Goal: Task Accomplishment & Management: Manage account settings

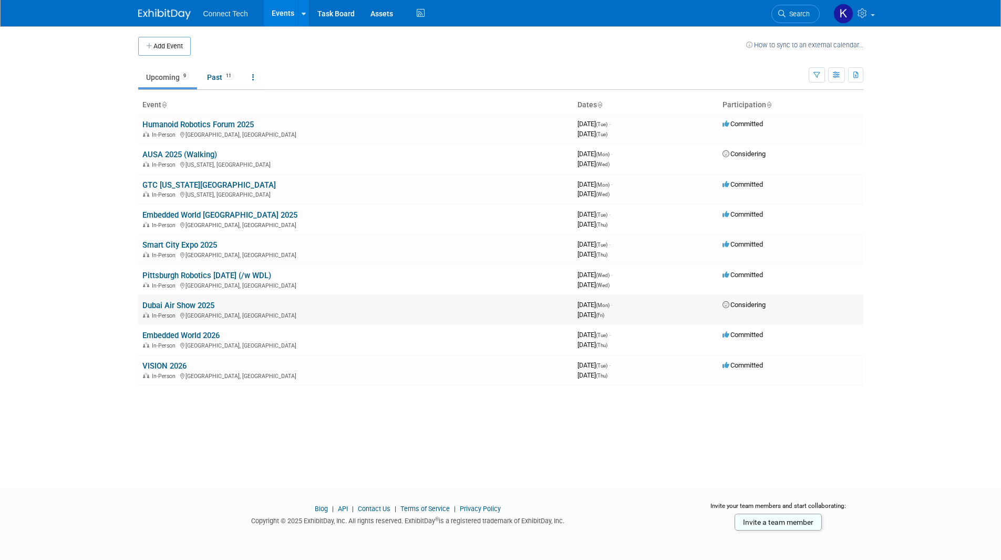
click at [196, 304] on link "Dubai Air Show 2025" at bounding box center [178, 305] width 72 height 9
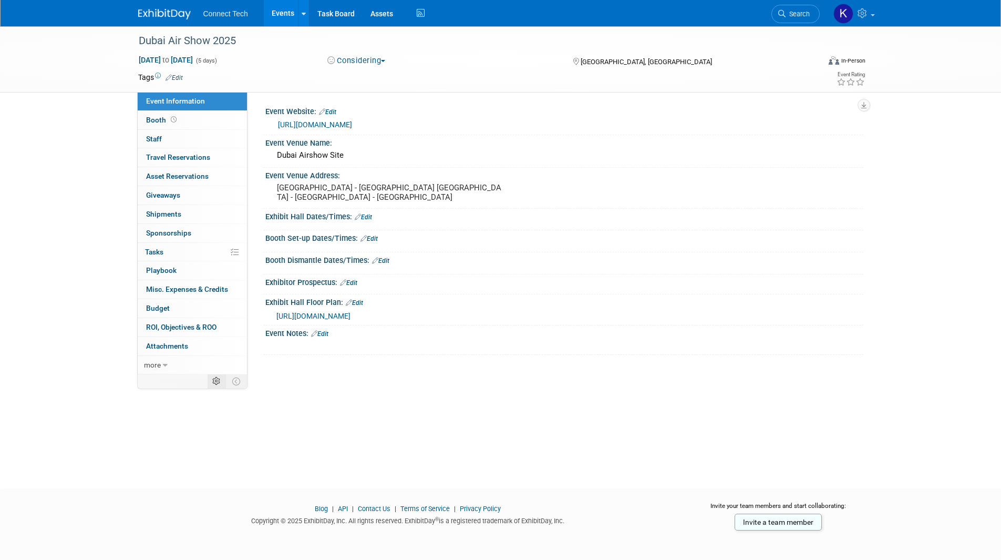
click at [218, 376] on td at bounding box center [217, 381] width 18 height 14
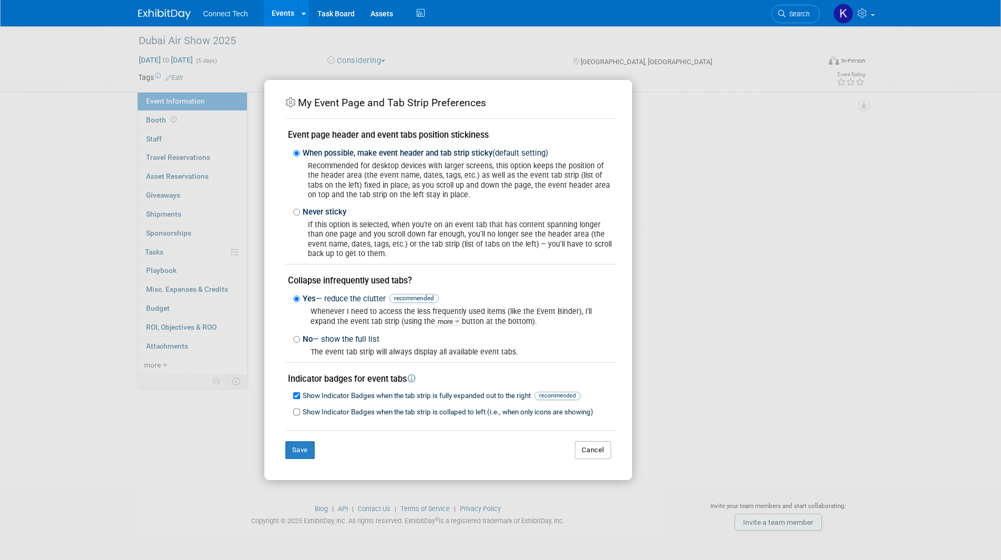
click at [596, 456] on button "Cancel" at bounding box center [593, 450] width 36 height 18
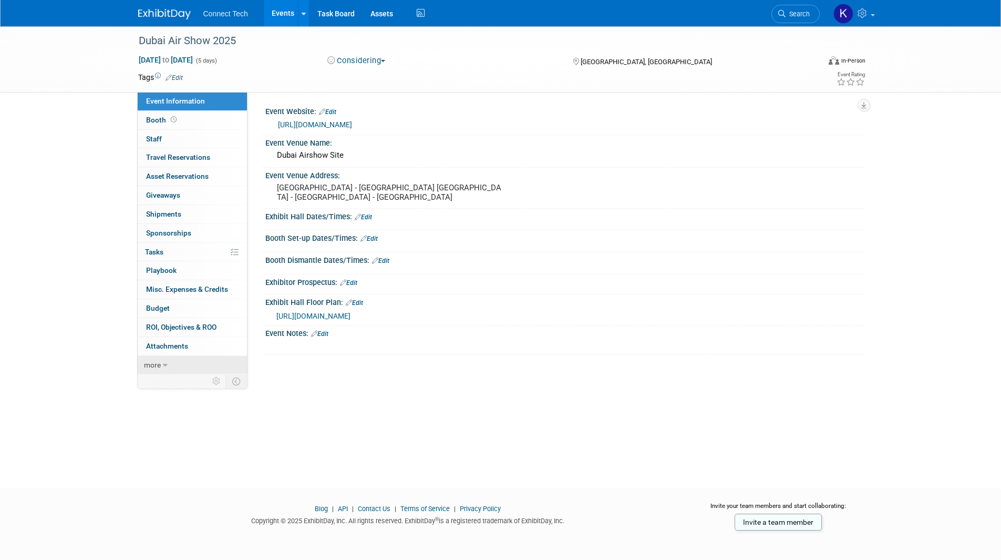
click at [160, 366] on link "more" at bounding box center [192, 365] width 109 height 18
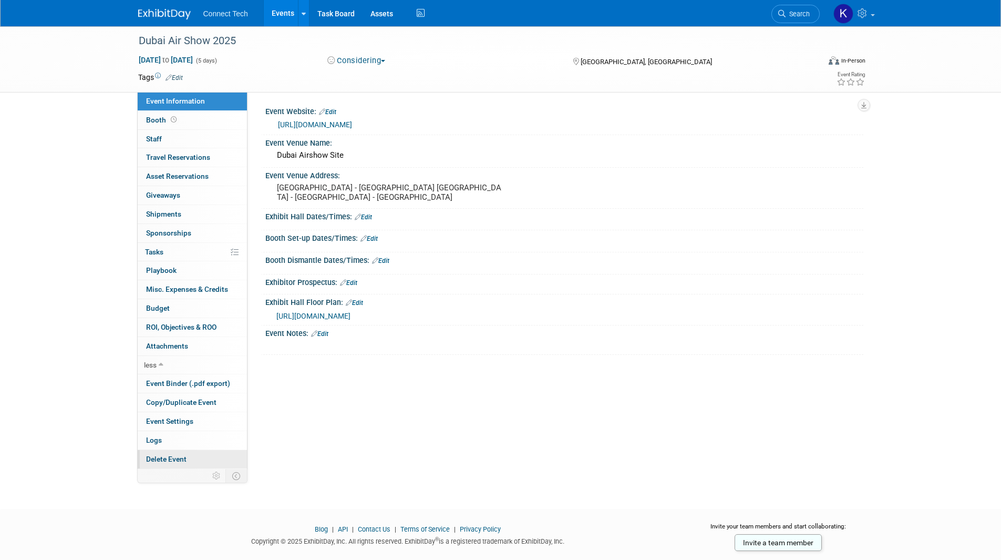
click at [213, 458] on link "Delete Event" at bounding box center [192, 459] width 109 height 18
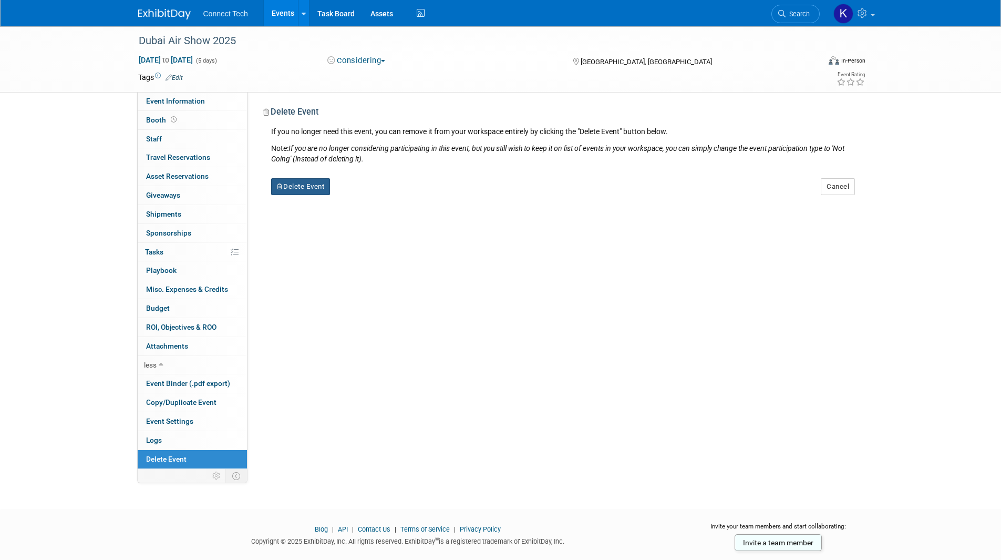
click at [322, 187] on button "Delete Event" at bounding box center [300, 186] width 59 height 17
click at [360, 200] on link "Yes" at bounding box center [367, 195] width 30 height 17
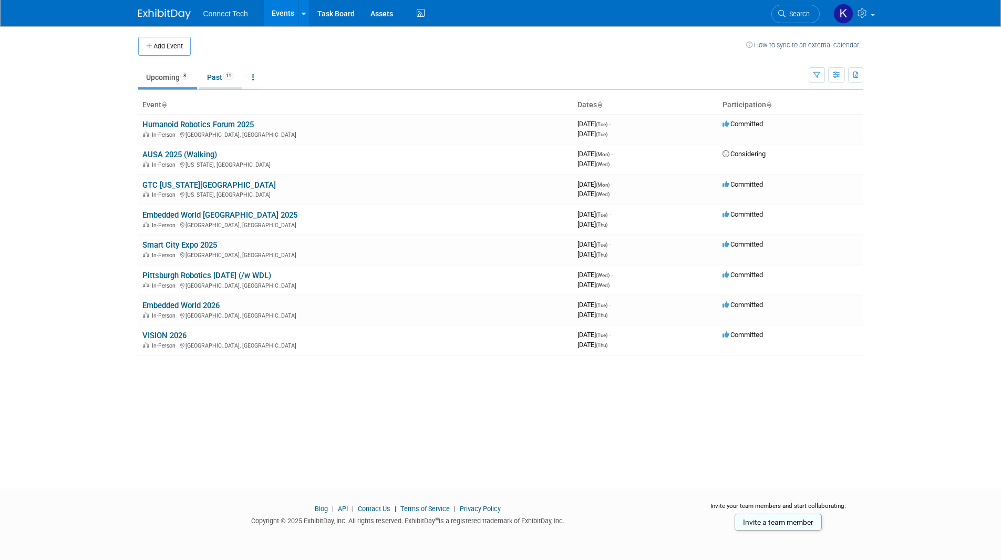
click at [234, 73] on span "11" at bounding box center [229, 76] width 12 height 8
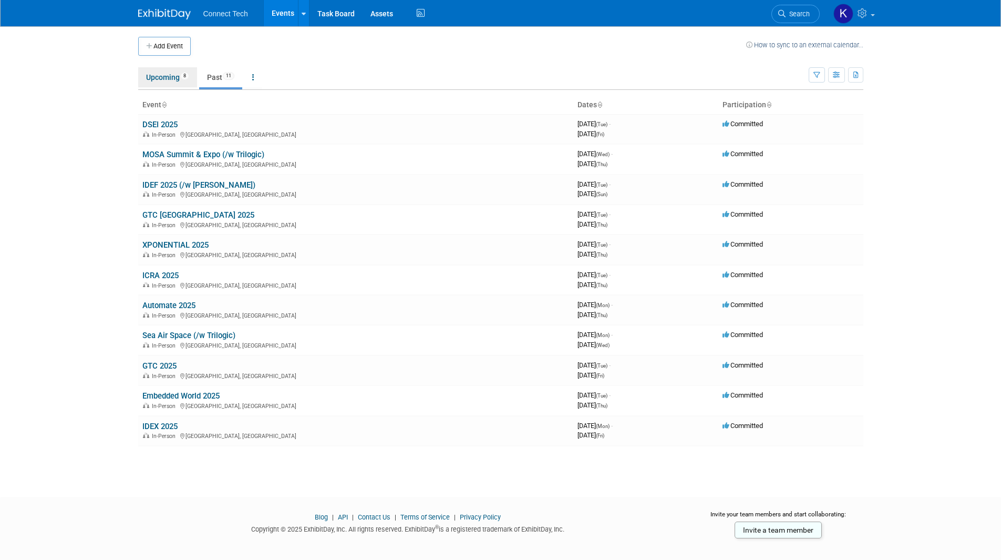
click at [155, 79] on link "Upcoming 8" at bounding box center [167, 77] width 59 height 20
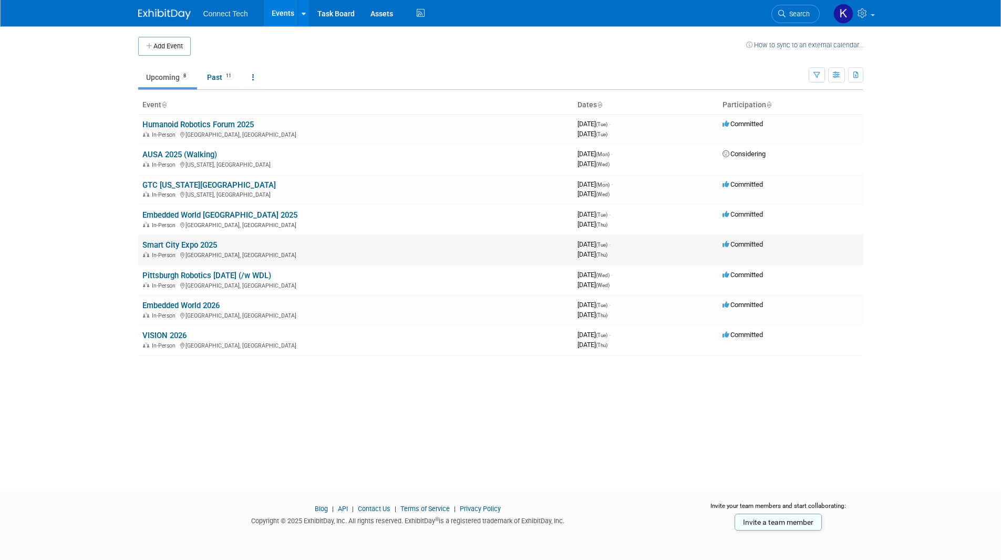
click at [151, 247] on link "Smart City Expo 2025" at bounding box center [179, 244] width 75 height 9
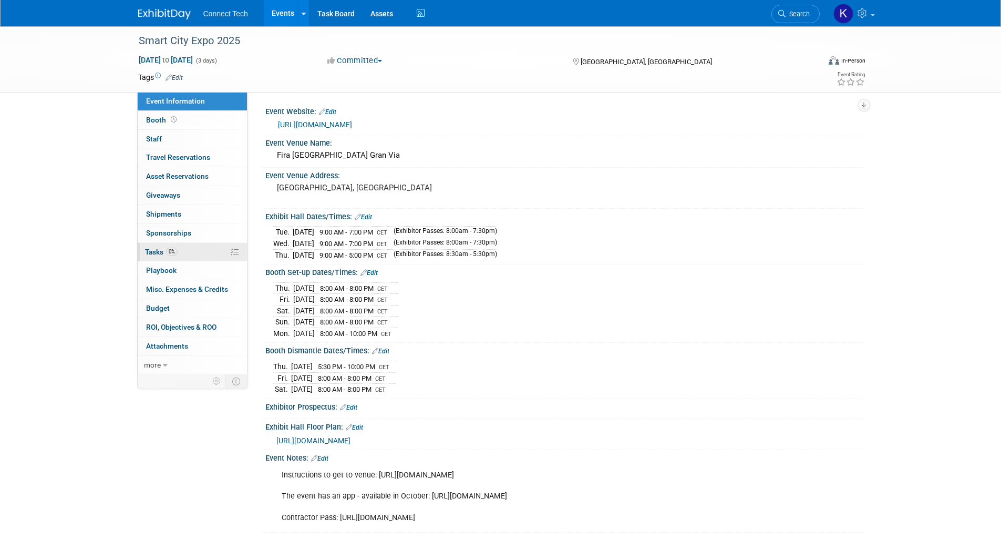
click at [150, 249] on span "Tasks 0%" at bounding box center [161, 252] width 33 height 8
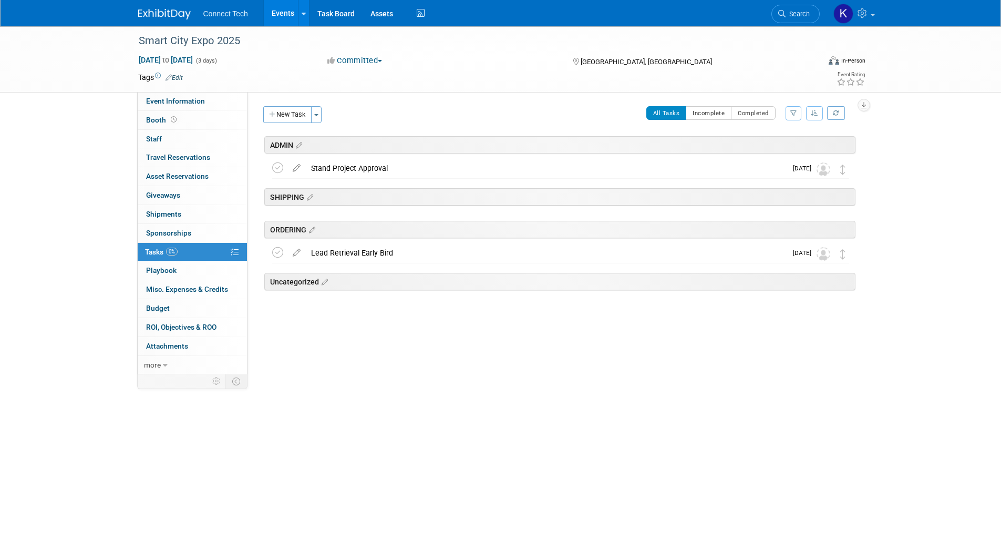
click at [993, 207] on div "Smart City Expo 2025 Nov 4, 2025 to Nov 6, 2025 (3 days) Nov 4, 2025 to Nov 6, …" at bounding box center [500, 247] width 1001 height 443
